Goal: Communication & Community: Connect with others

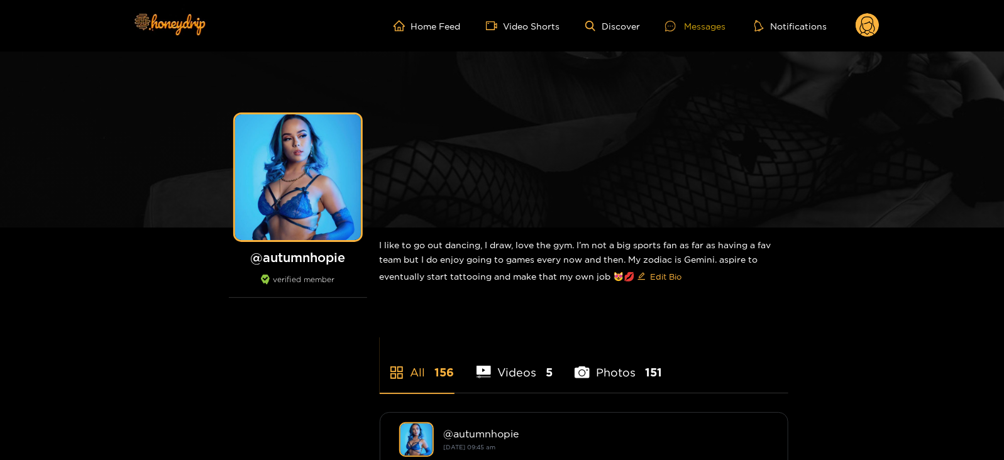
click at [665, 23] on icon at bounding box center [670, 26] width 11 height 11
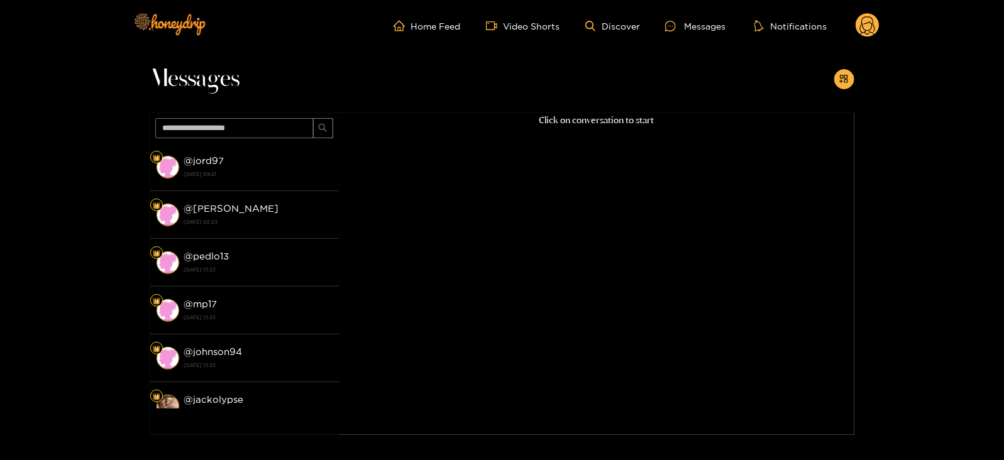
click at [863, 16] on circle at bounding box center [867, 25] width 24 height 24
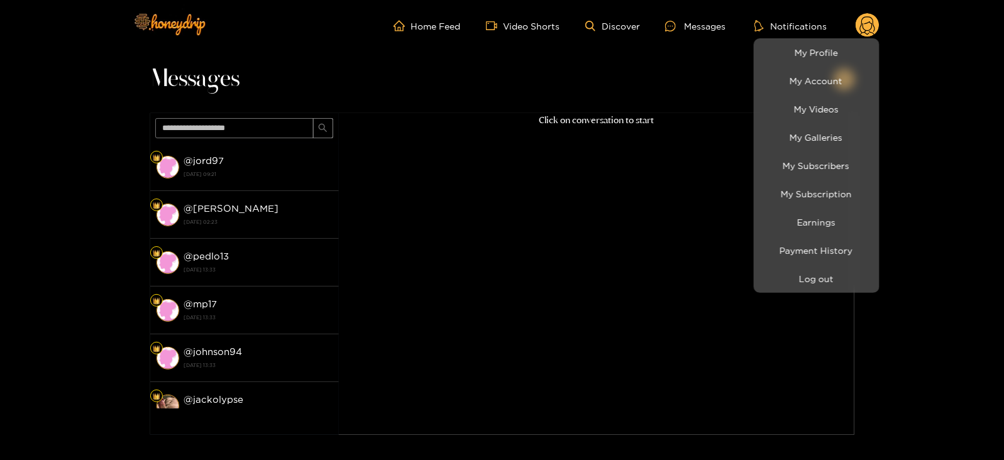
click at [768, 180] on li "My Subscription" at bounding box center [816, 194] width 126 height 28
click at [791, 170] on link "My Subscribers" at bounding box center [816, 166] width 119 height 22
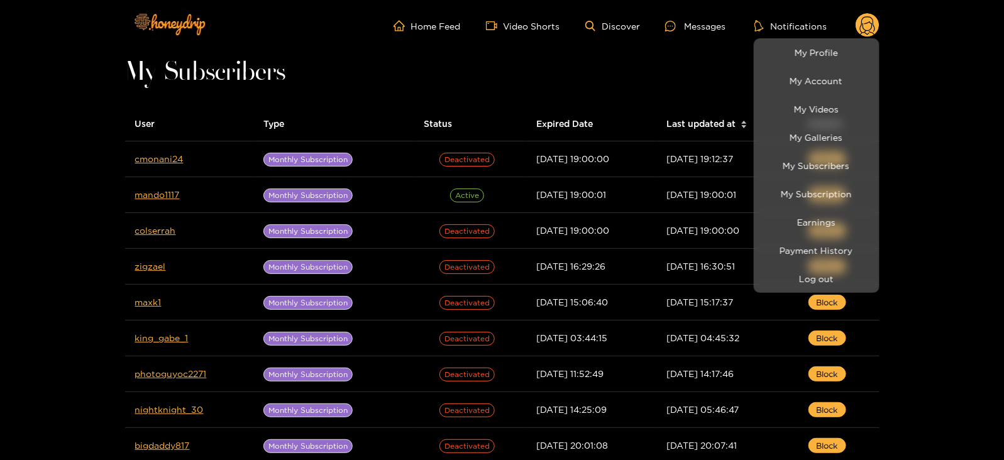
click at [149, 159] on div at bounding box center [502, 230] width 1004 height 460
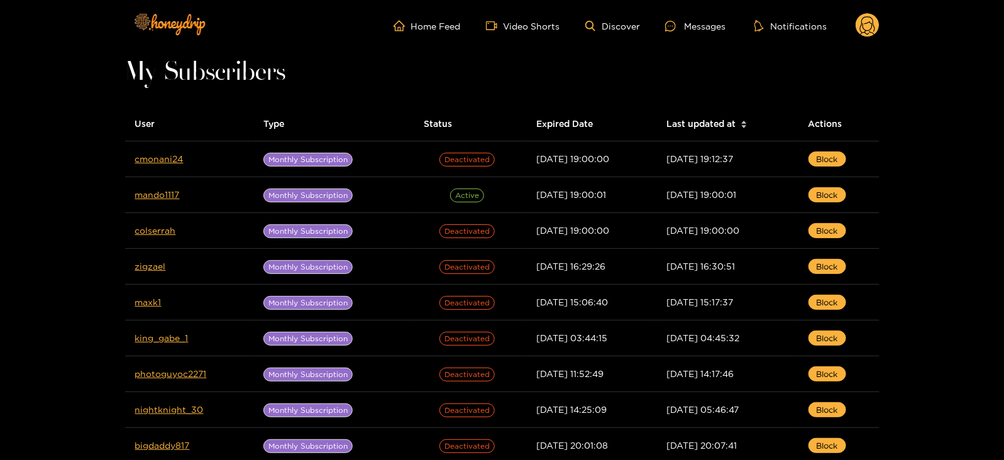
click at [149, 159] on link "cmonani24" at bounding box center [159, 158] width 48 height 9
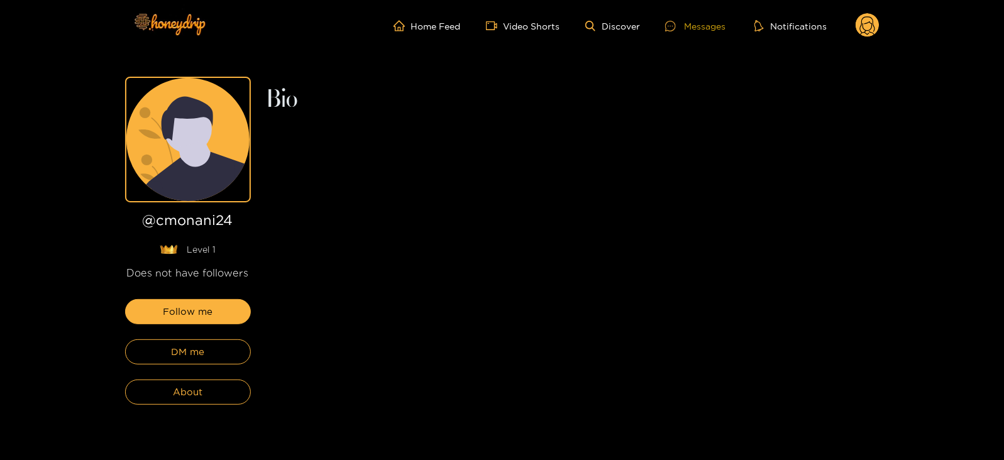
click at [695, 26] on div "Messages" at bounding box center [695, 26] width 60 height 14
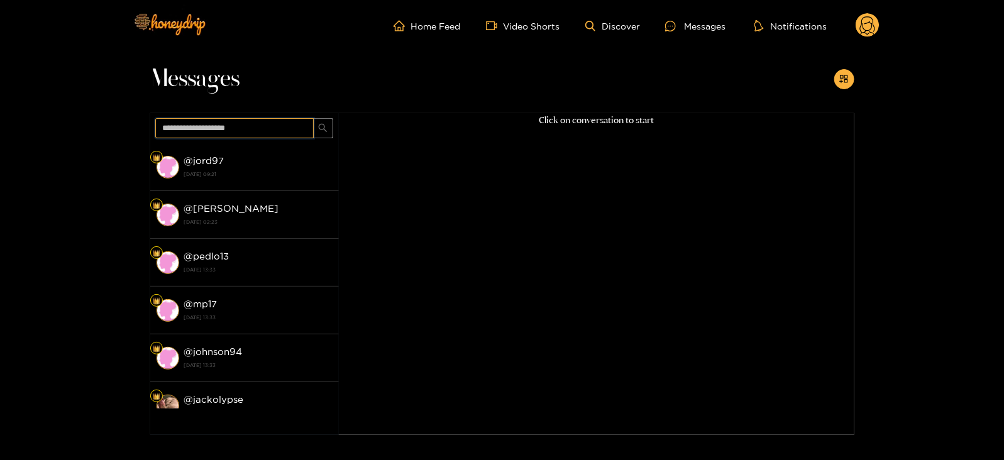
click at [184, 125] on input "text" at bounding box center [234, 128] width 158 height 20
paste input "*******"
type input "*******"
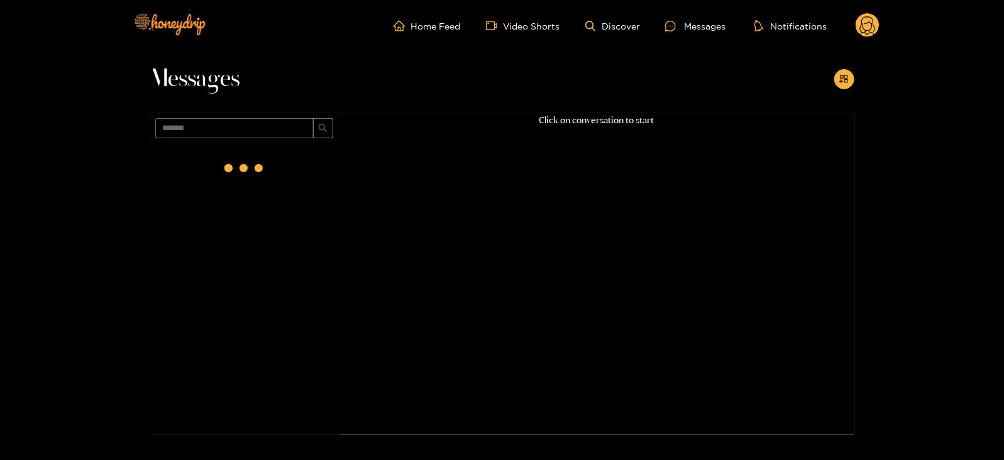
click at [237, 178] on div at bounding box center [244, 168] width 50 height 50
click at [883, 28] on header "Home Feed Video Shorts Discover Messages Notifications 0 videos discover messag…" at bounding box center [502, 26] width 1004 height 52
click at [877, 5] on div "Home Feed Video Shorts Discover Messages Notifications 0 videos discover messag…" at bounding box center [502, 26] width 754 height 52
click at [874, 18] on circle at bounding box center [867, 25] width 24 height 24
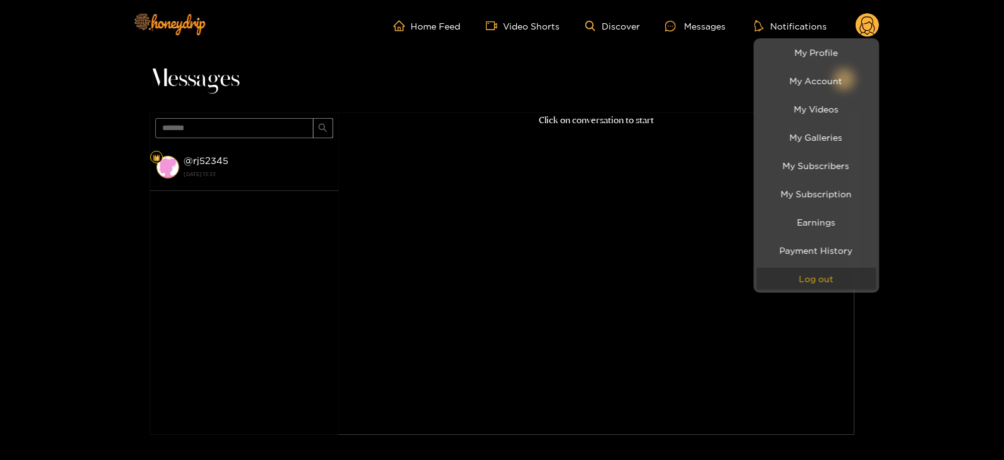
click at [779, 285] on button "Log out" at bounding box center [816, 279] width 119 height 22
